Goal: Task Accomplishment & Management: Manage account settings

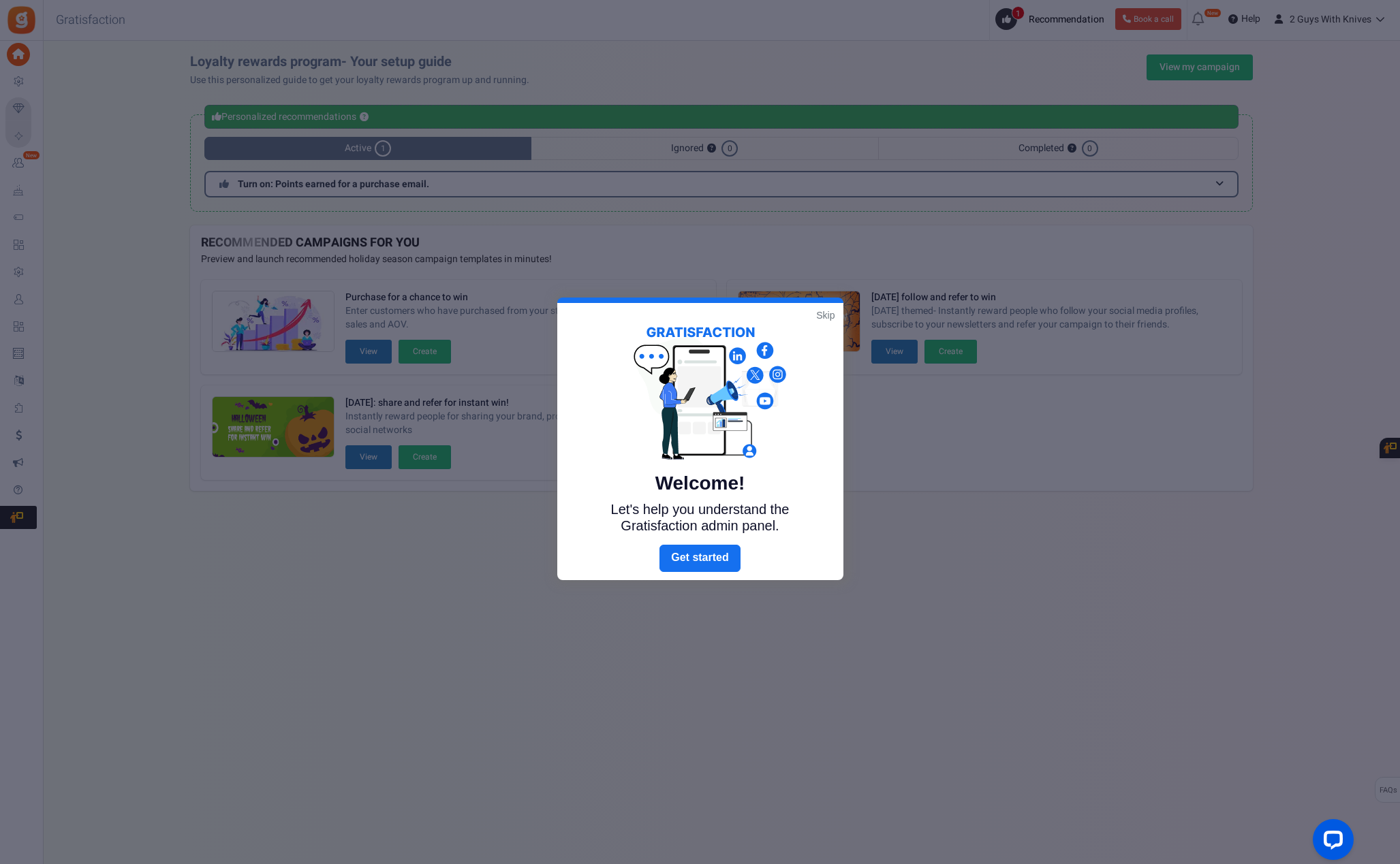
click at [823, 316] on link "Skip" at bounding box center [825, 315] width 18 height 13
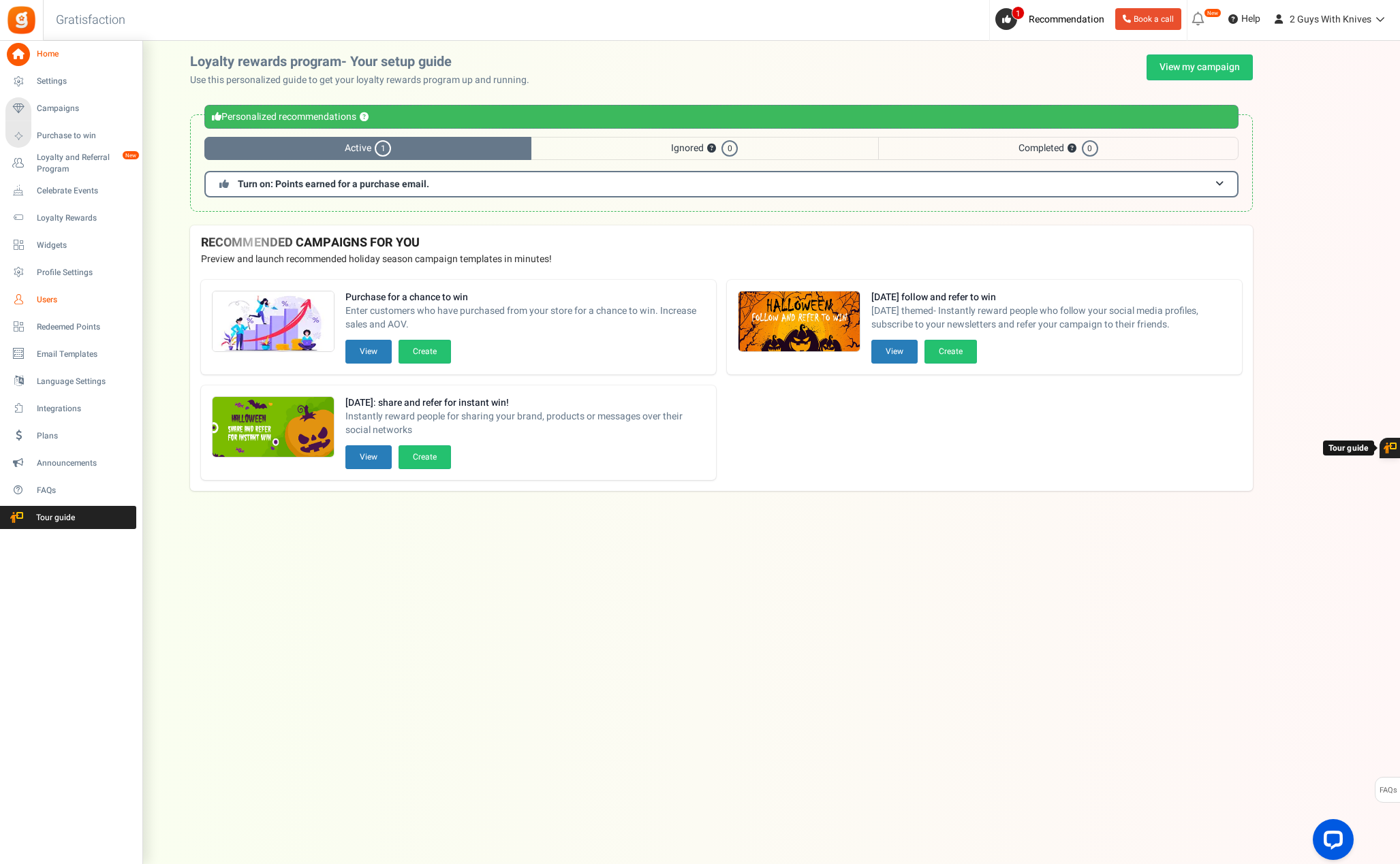
click at [46, 300] on span "Users" at bounding box center [84, 300] width 95 height 11
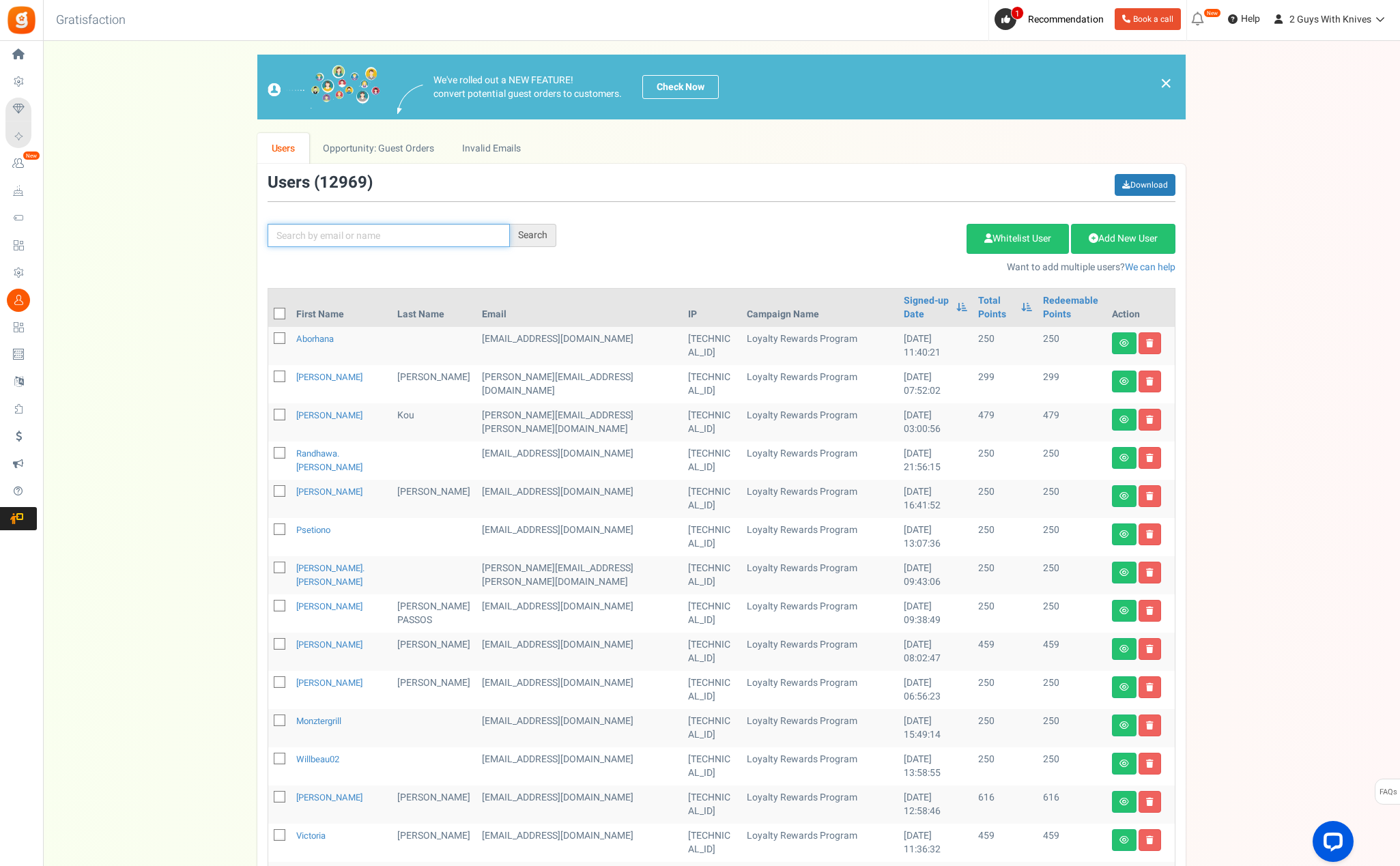
click at [429, 241] on input "text" at bounding box center [388, 235] width 242 height 23
type input "[PERSON_NAME]"
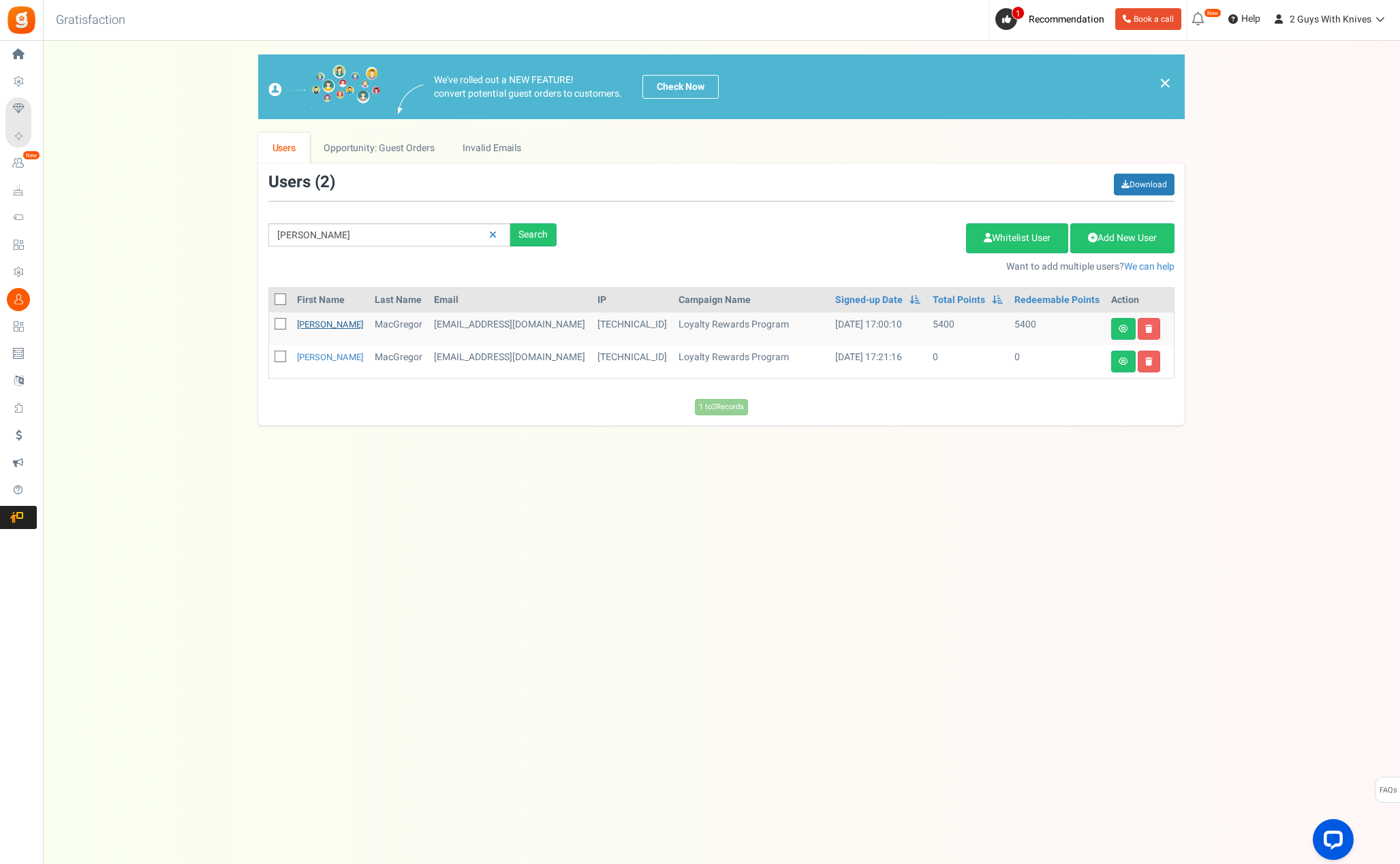
click at [314, 327] on link "[PERSON_NAME]" at bounding box center [330, 324] width 66 height 13
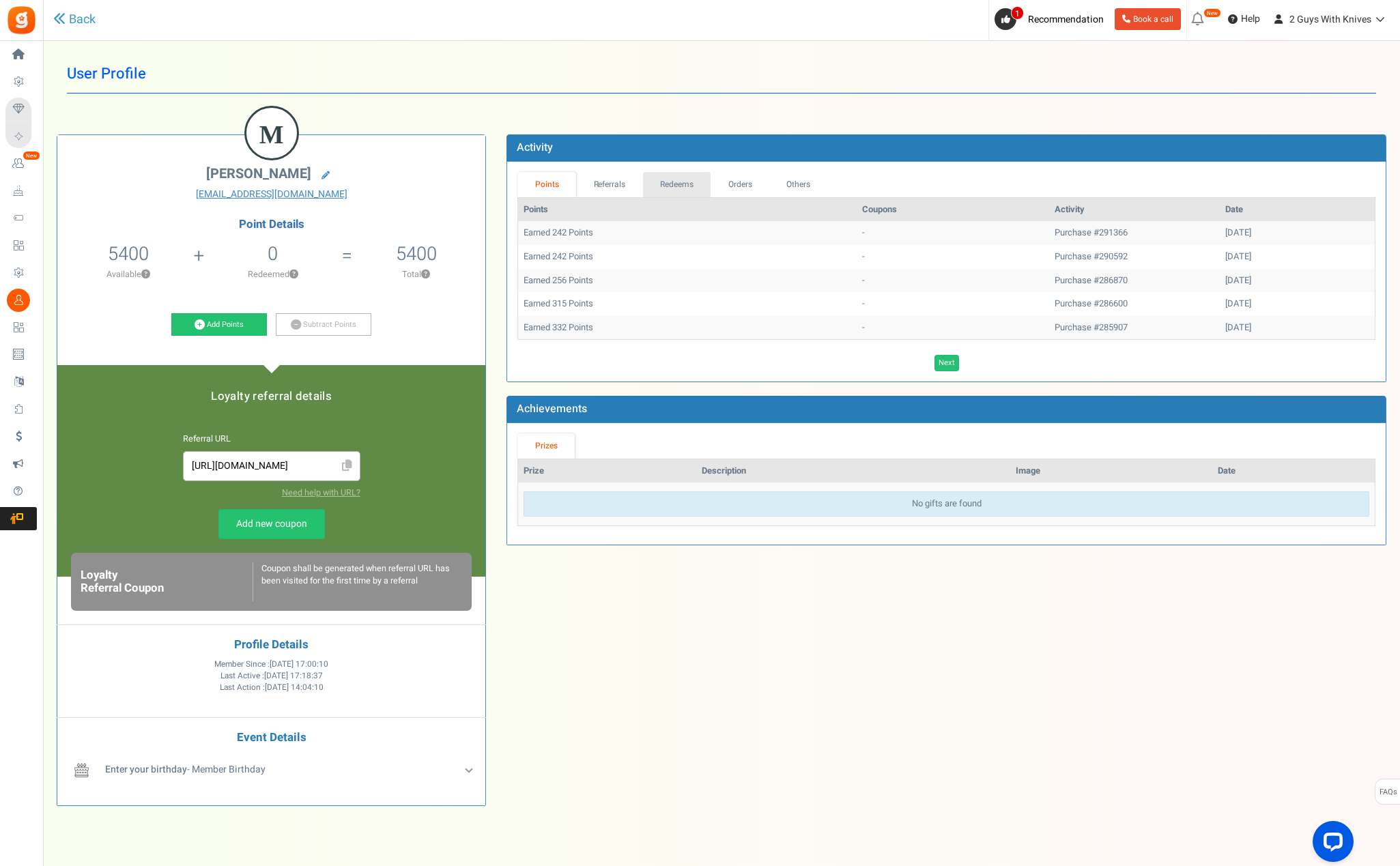
click at [706, 183] on link "Redeems" at bounding box center [677, 185] width 69 height 25
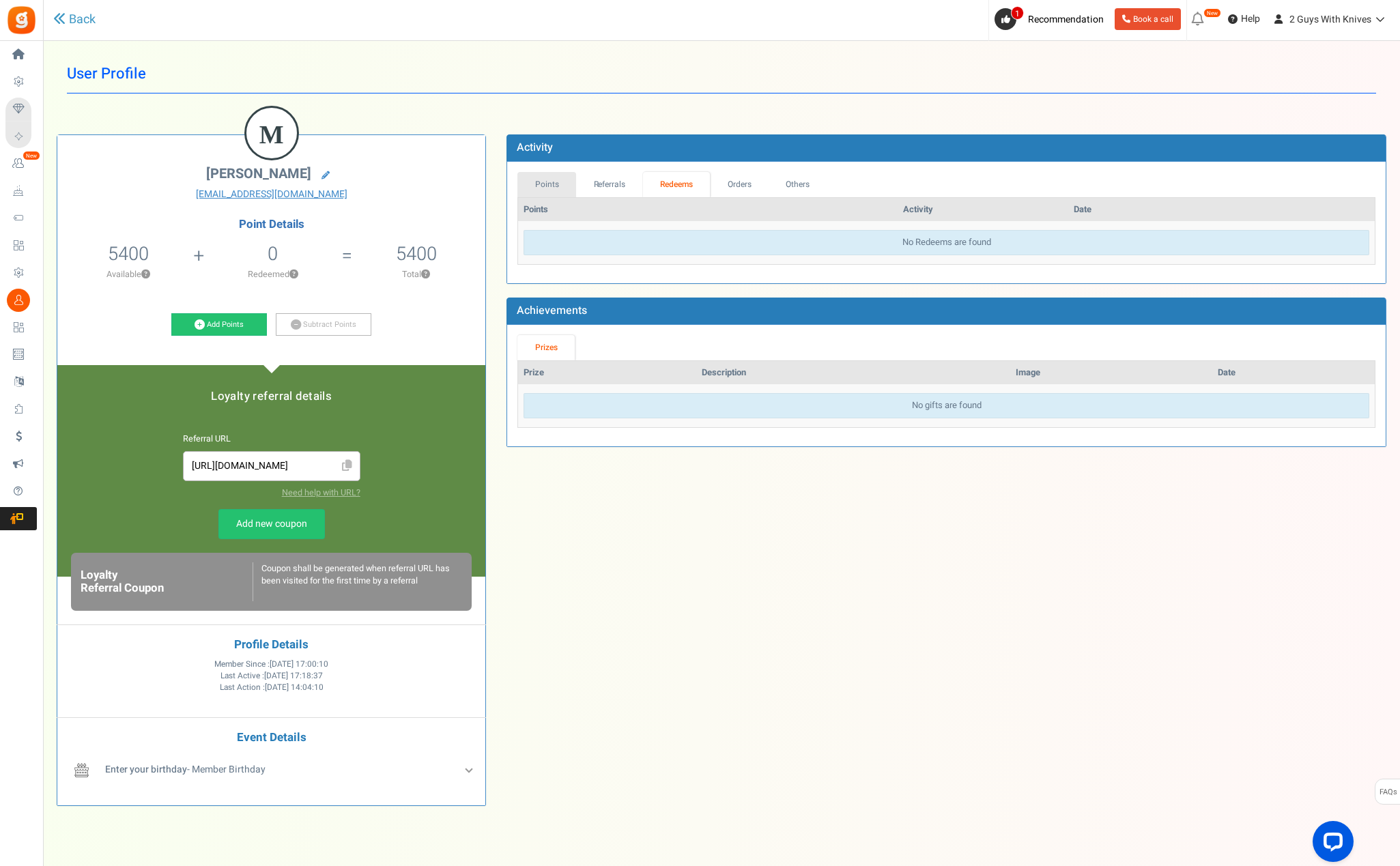
click at [553, 187] on link "Points" at bounding box center [547, 185] width 59 height 25
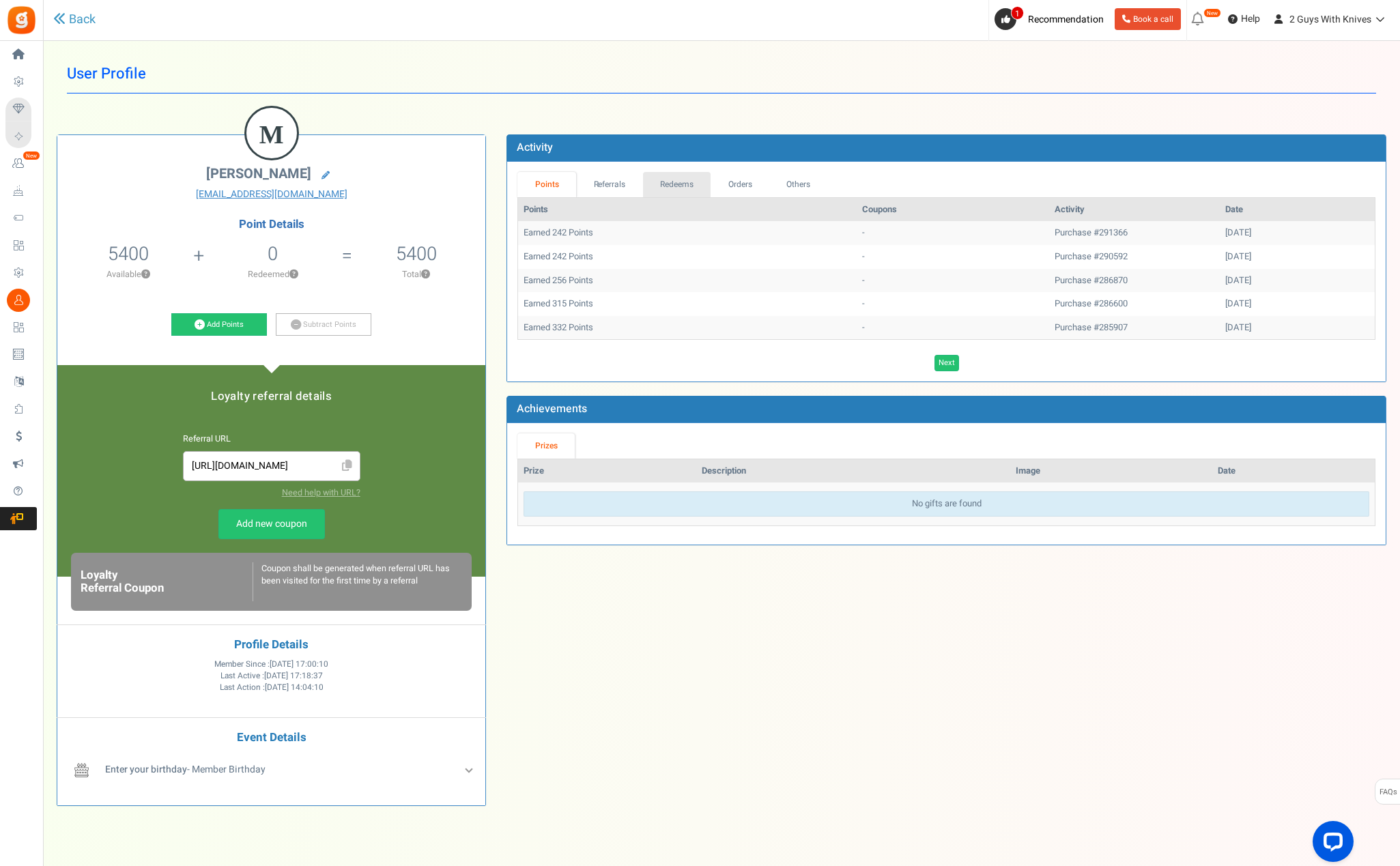
click at [676, 182] on link "Redeems" at bounding box center [677, 185] width 69 height 25
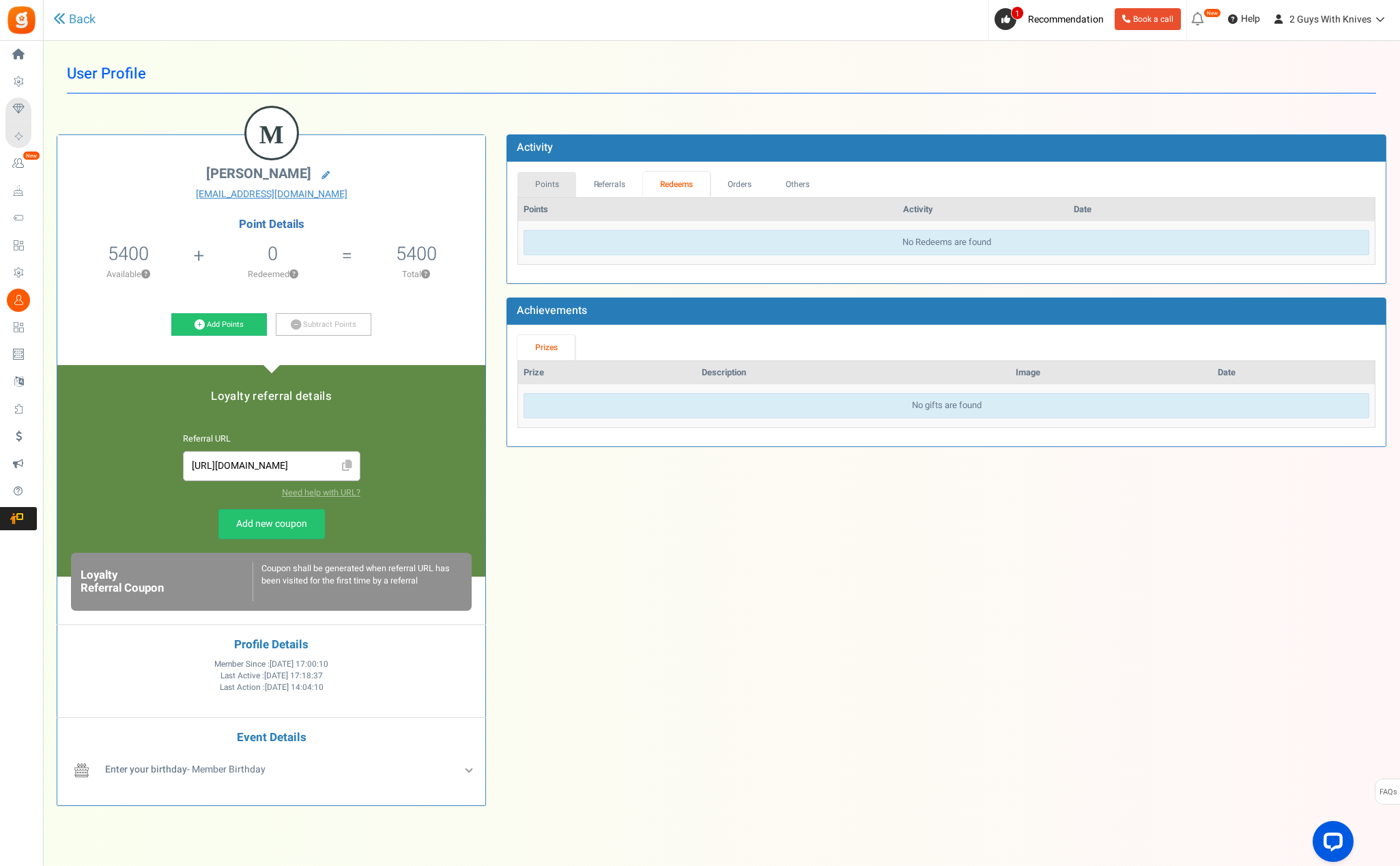
click at [545, 179] on link "Points" at bounding box center [547, 185] width 59 height 25
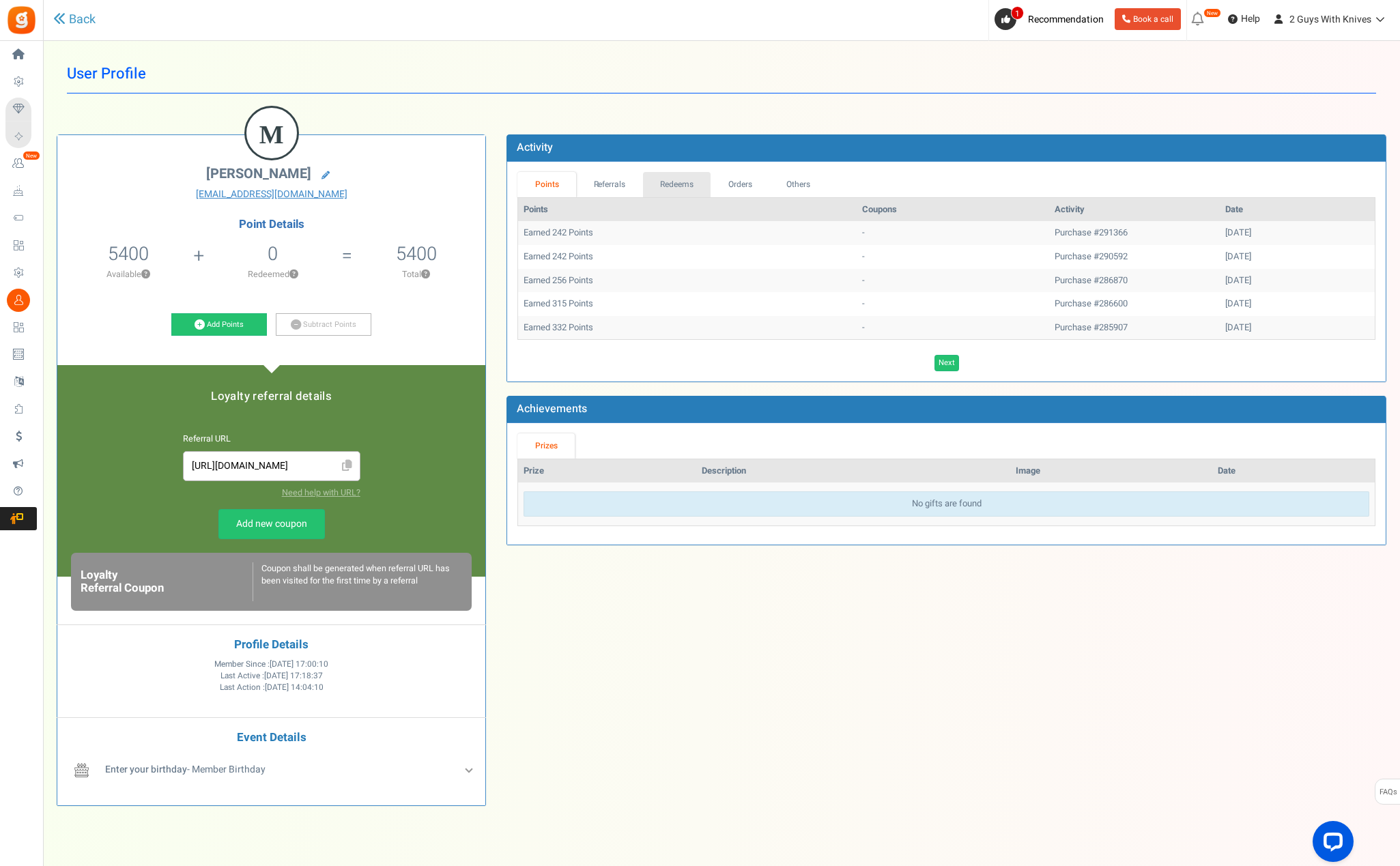
click at [675, 184] on link "Redeems" at bounding box center [677, 185] width 69 height 25
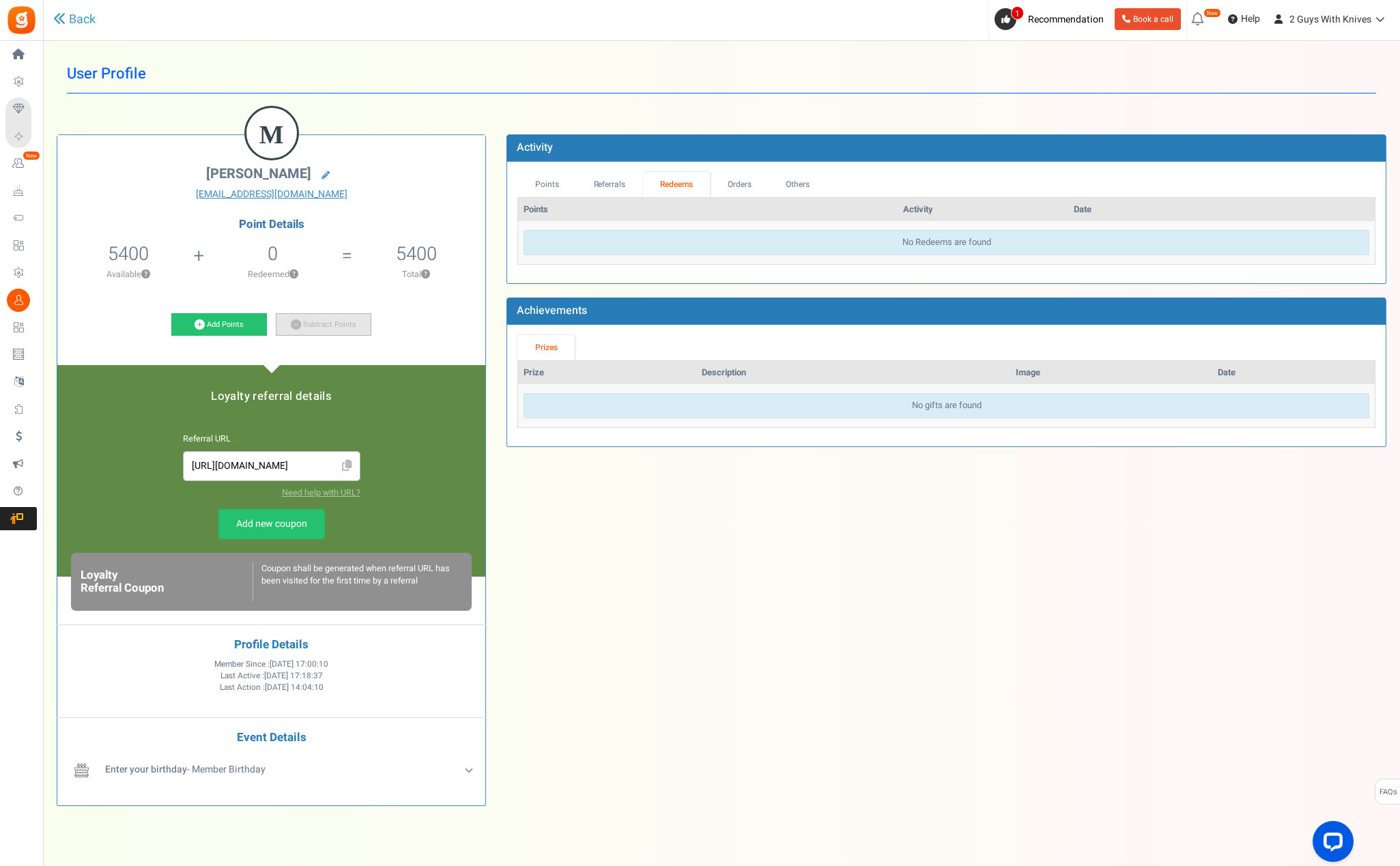
click at [321, 322] on link "Subtract Points" at bounding box center [323, 325] width 95 height 23
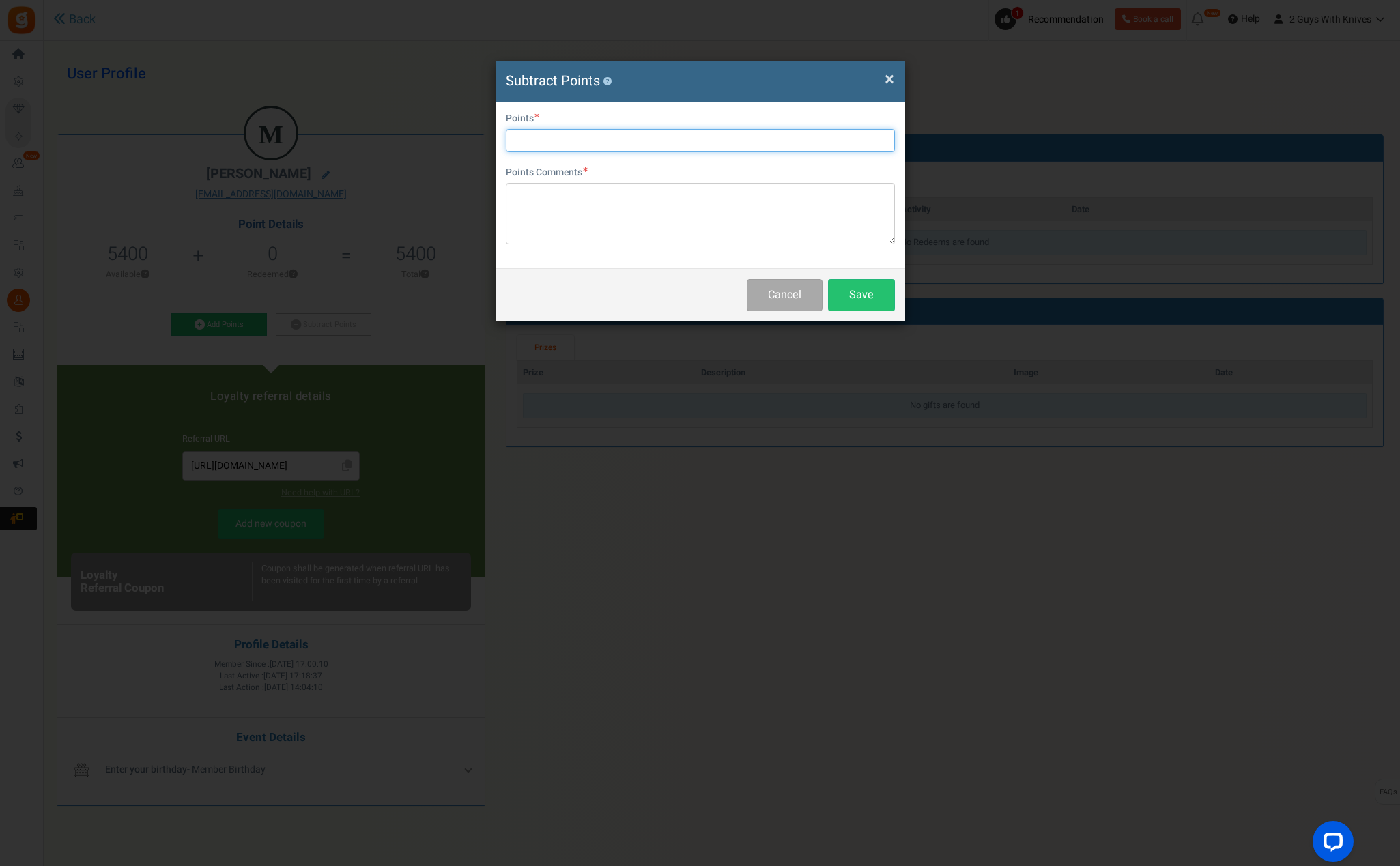
click at [680, 144] on input "text" at bounding box center [700, 141] width 389 height 23
type input "2500"
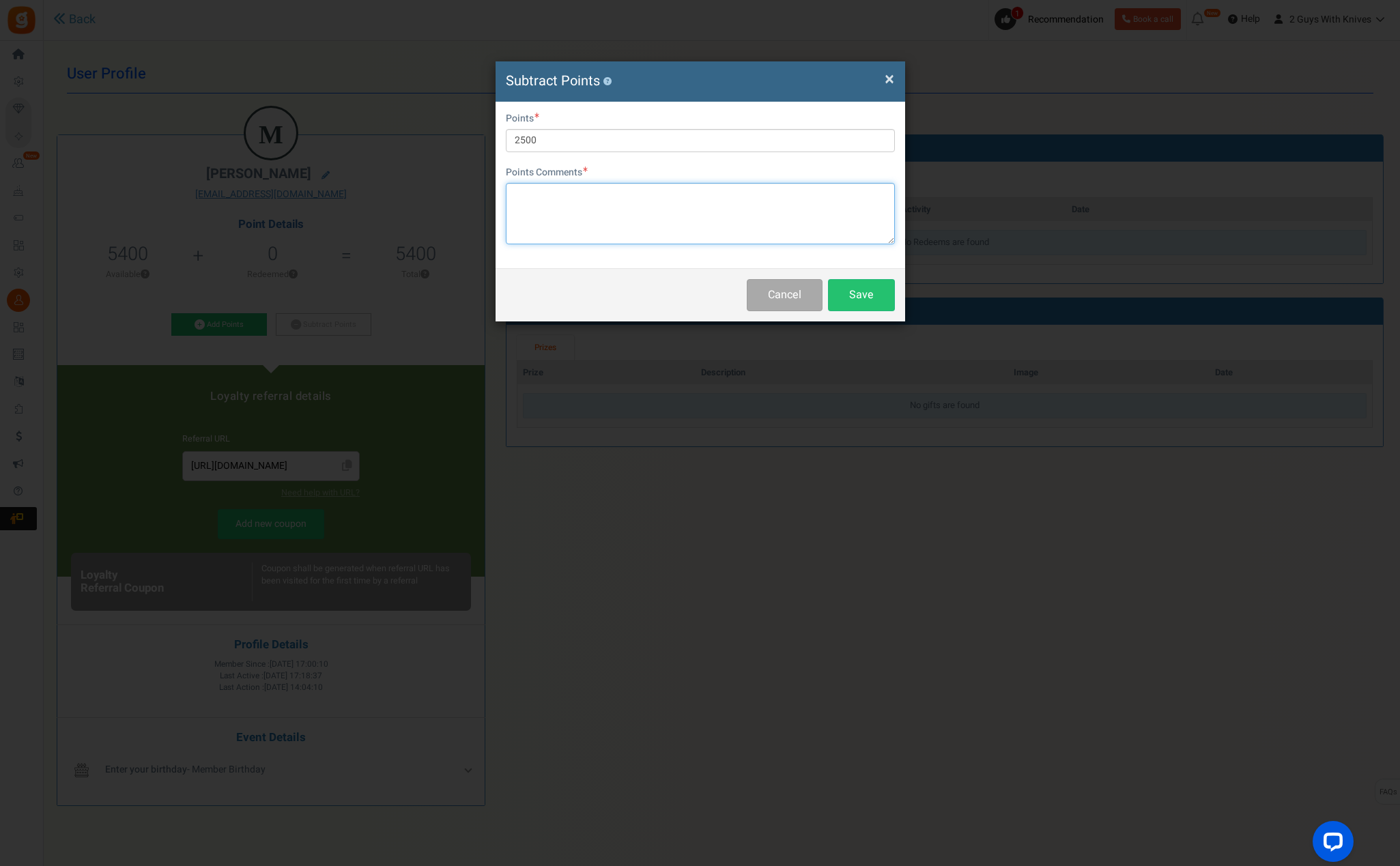
click at [730, 219] on textarea at bounding box center [700, 213] width 389 height 61
paste textarea "#292040"
type textarea "points used for $50 off on #292040"
click at [877, 288] on button "Save" at bounding box center [861, 295] width 67 height 32
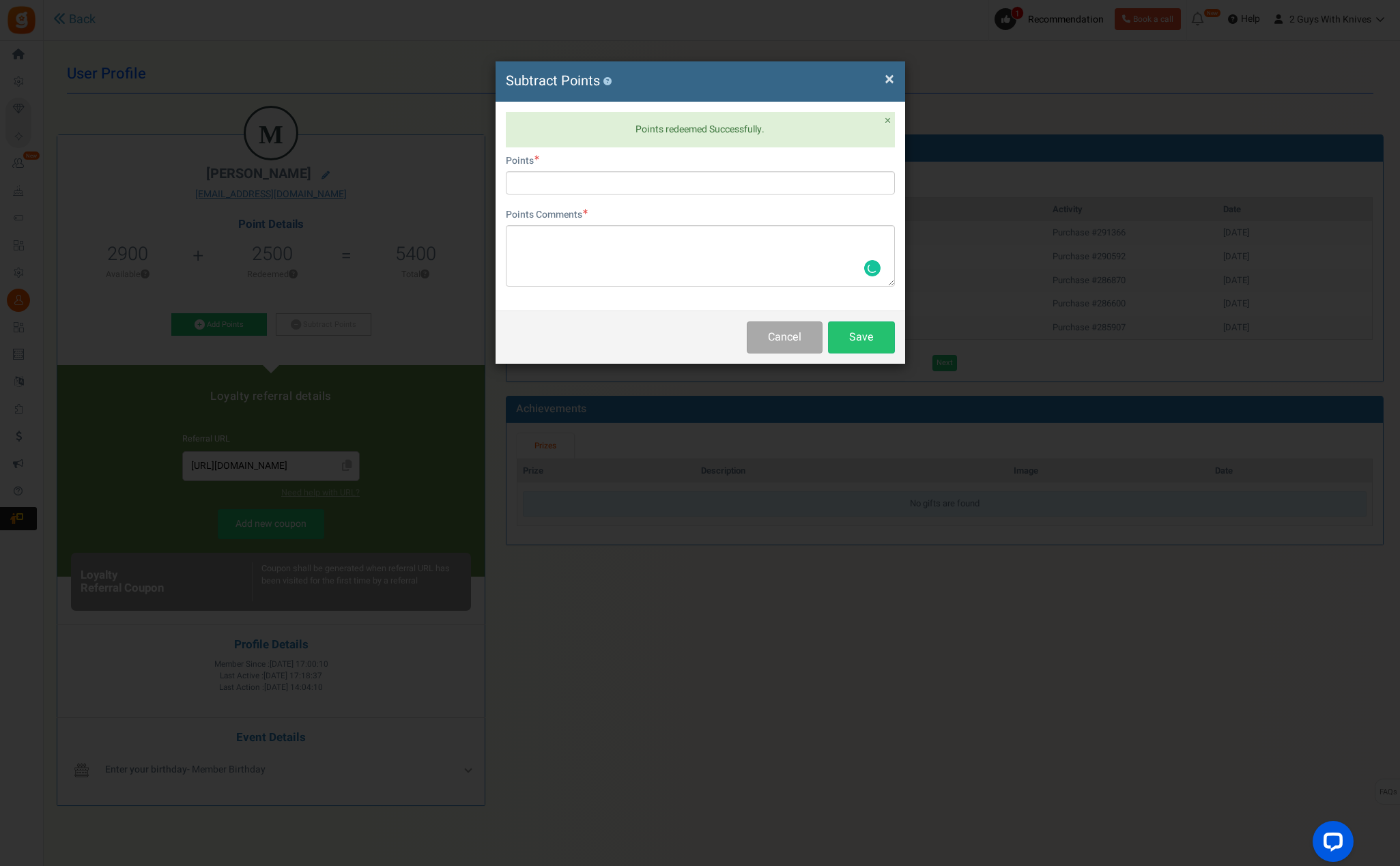
click at [889, 70] on span "×" at bounding box center [890, 79] width 10 height 26
